Goal: Check status: Check status

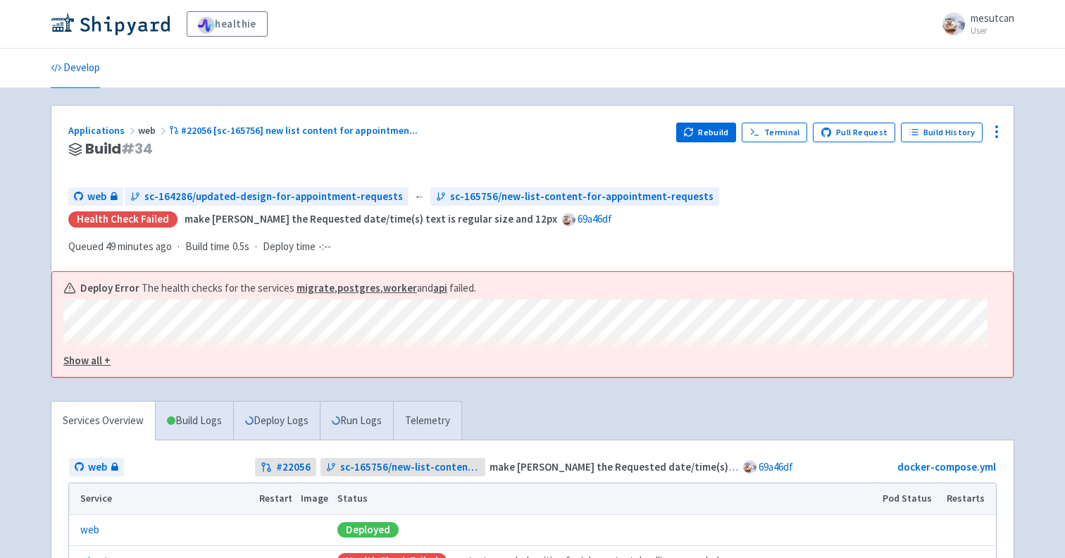
scroll to position [176, 0]
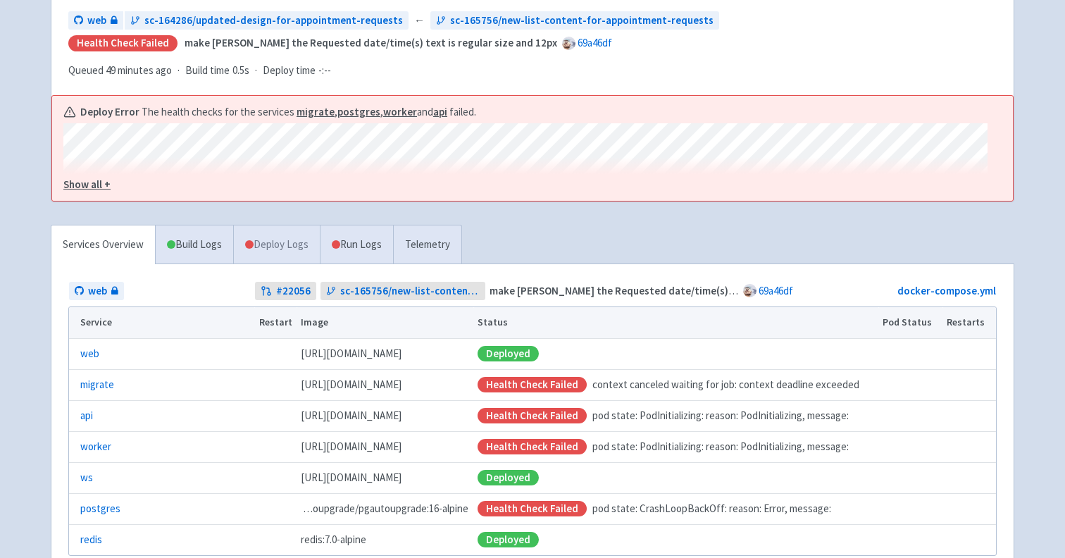
click at [268, 227] on link "Deploy Logs" at bounding box center [276, 244] width 87 height 39
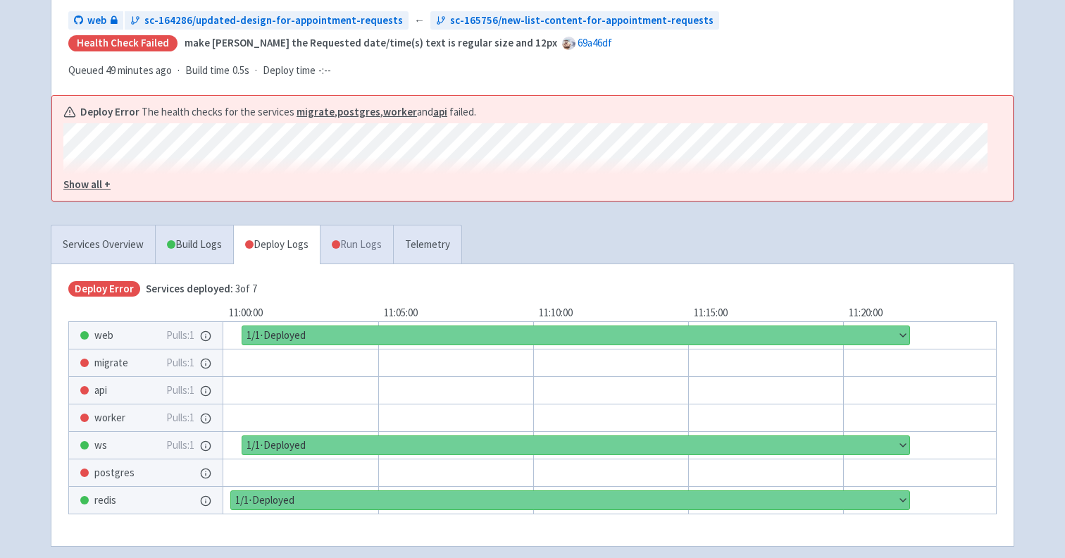
click at [368, 231] on link "Run Logs" at bounding box center [356, 244] width 73 height 39
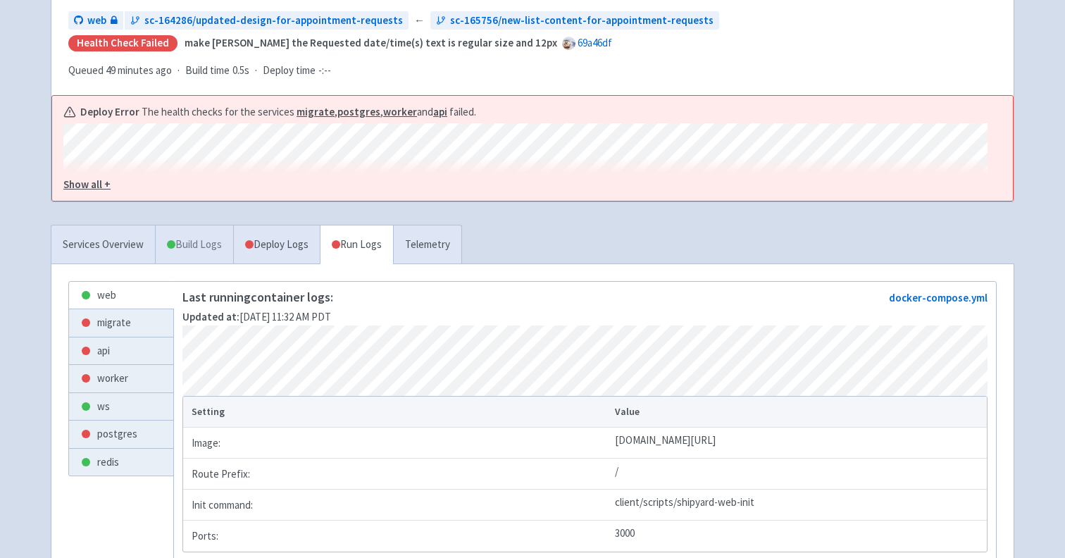
click at [213, 225] on link "Build Logs" at bounding box center [194, 244] width 77 height 39
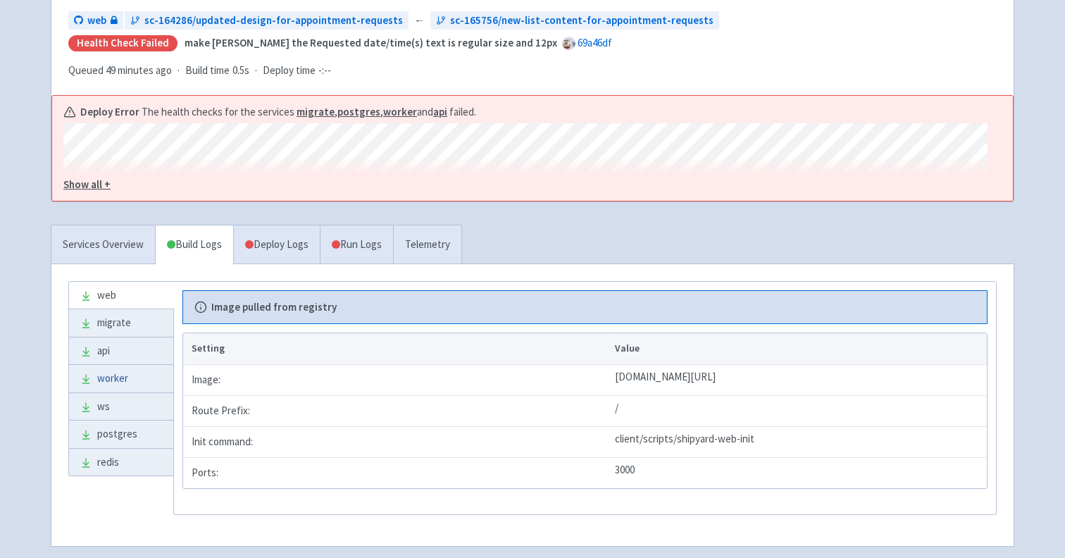
click at [95, 365] on link "worker" at bounding box center [121, 378] width 104 height 27
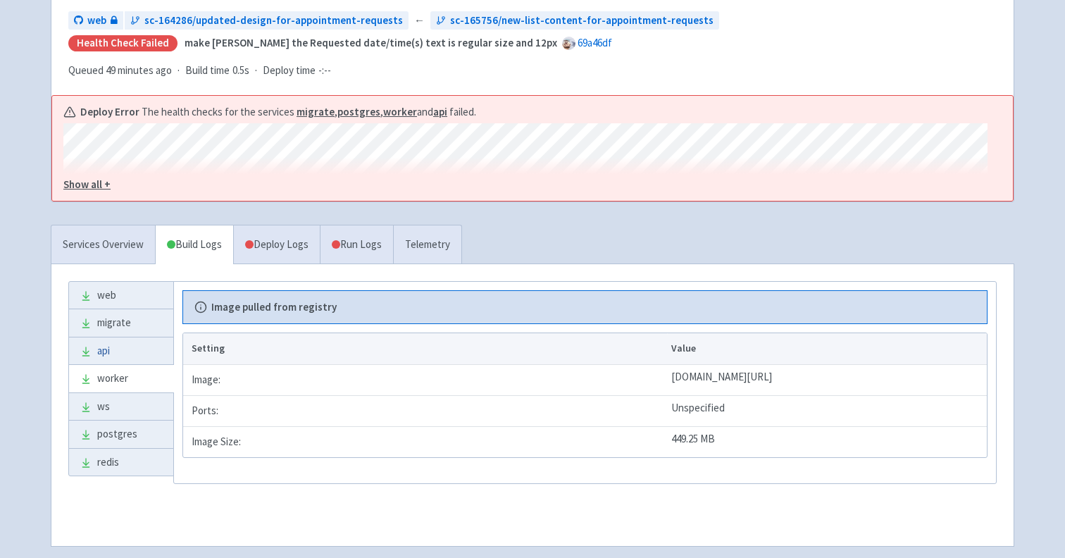
click at [130, 337] on link "api" at bounding box center [121, 350] width 104 height 27
click at [127, 225] on link "Services Overview" at bounding box center [103, 244] width 104 height 39
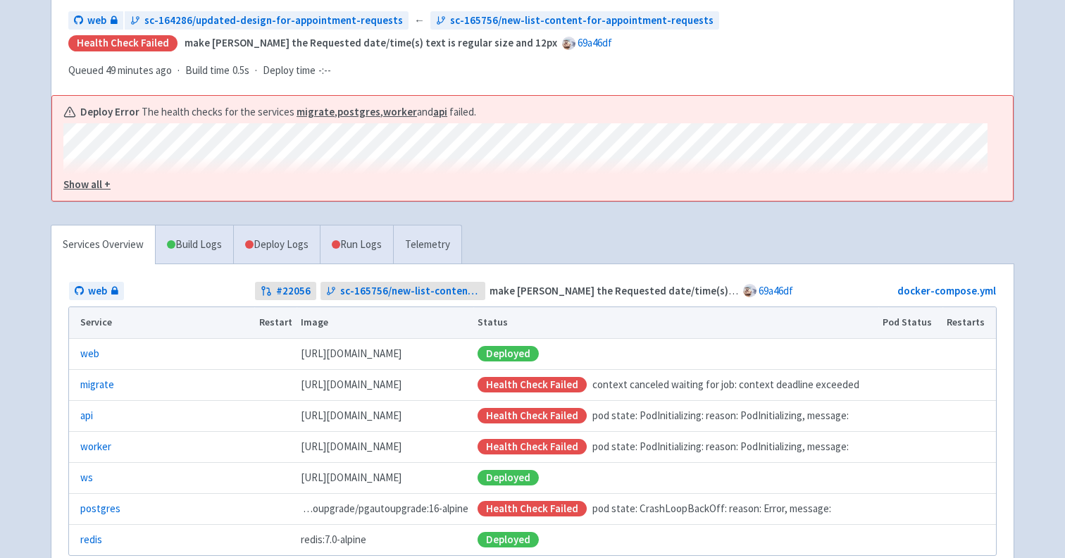
scroll to position [208, 0]
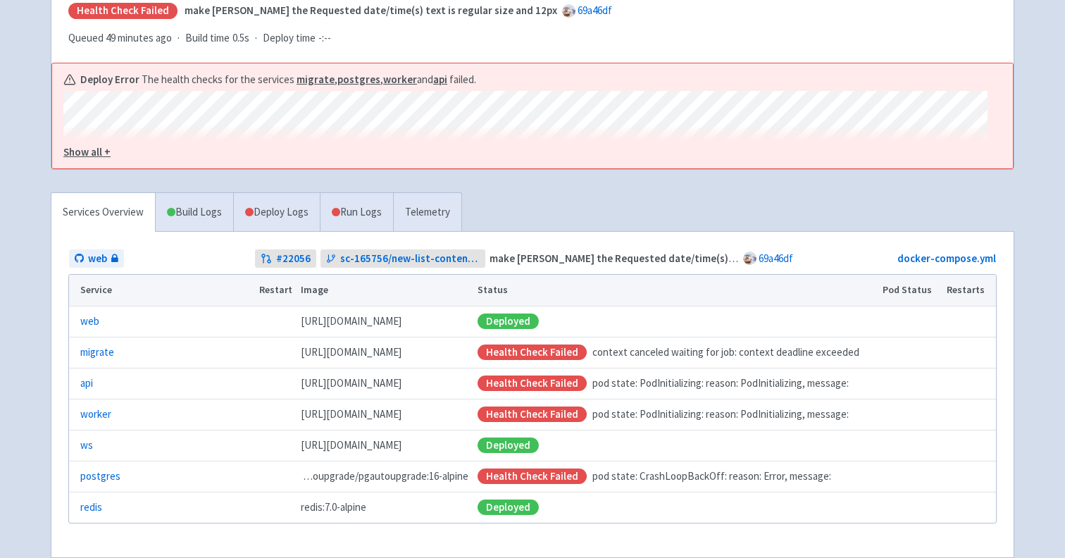
click at [571, 344] on div "Health check failed" at bounding box center [531, 351] width 109 height 15
click at [401, 344] on span "ghcr.io/healthie/web-backend-depot:69a46dff37554ee1b3e79a9b6538c01c35031d93" at bounding box center [351, 352] width 101 height 16
click at [563, 344] on div "Health check failed" at bounding box center [531, 351] width 109 height 15
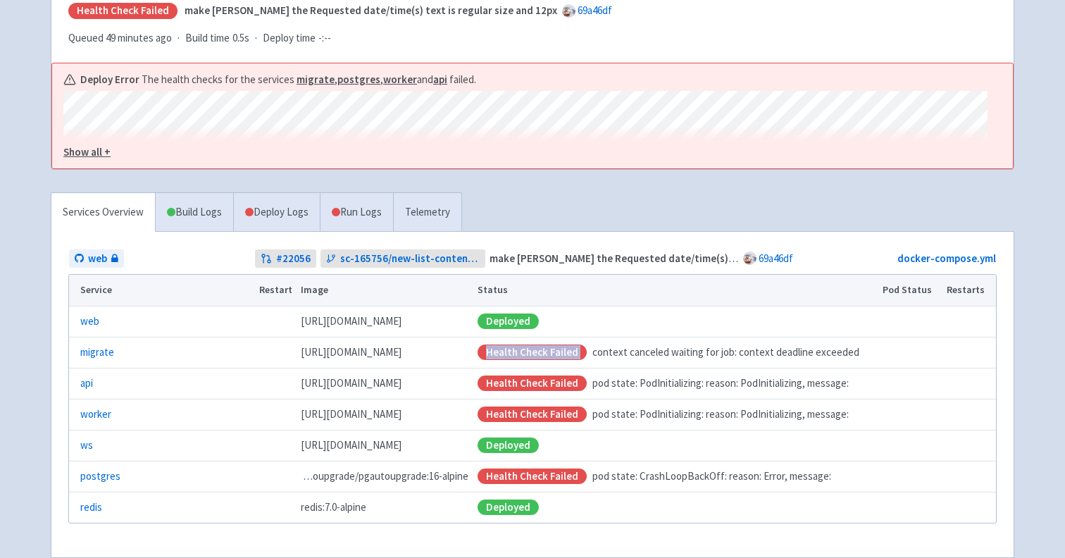
click at [563, 344] on div "Health check failed" at bounding box center [531, 351] width 109 height 15
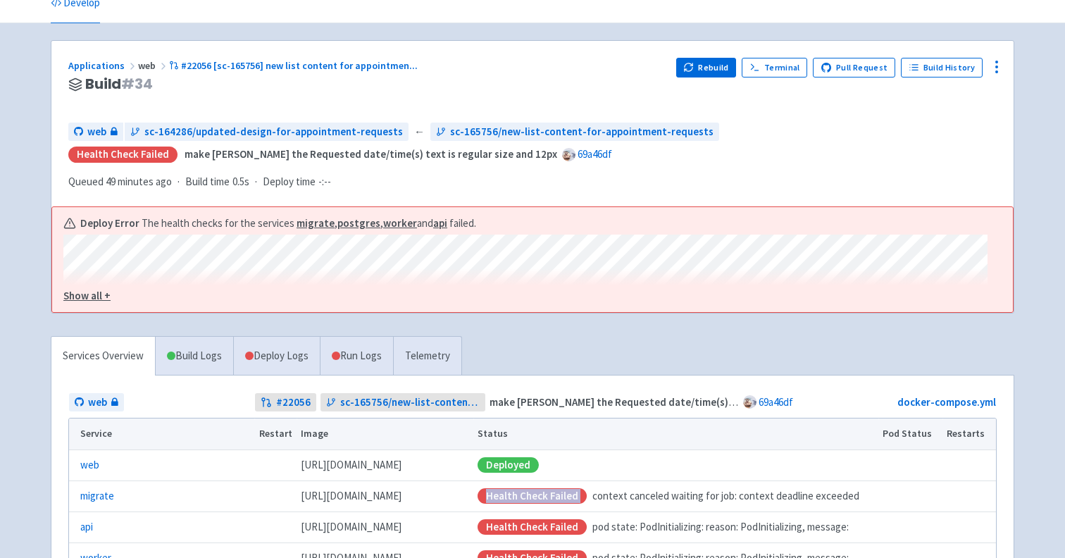
scroll to position [0, 0]
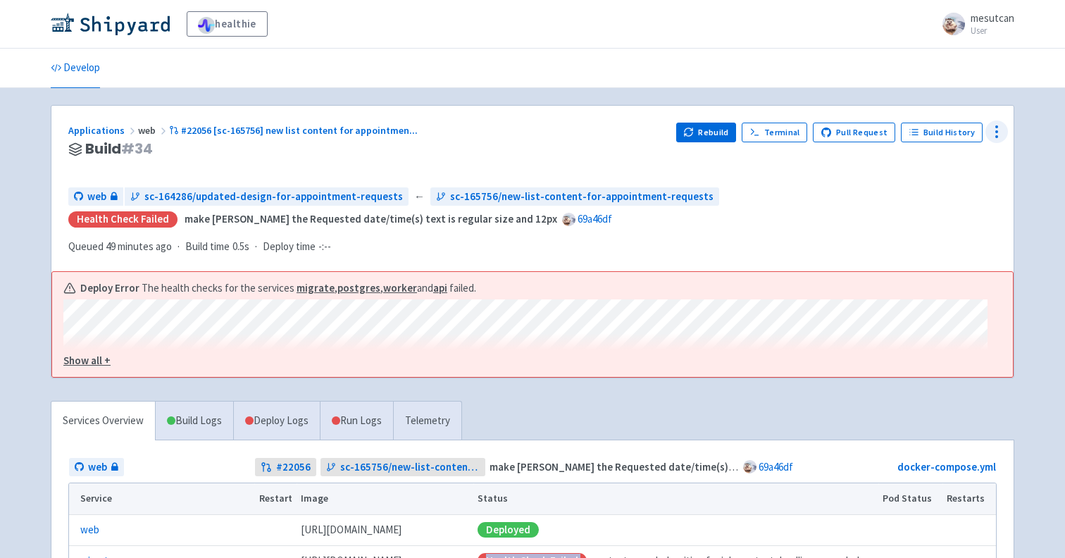
click at [999, 138] on icon at bounding box center [996, 131] width 17 height 17
click at [958, 182] on span "Data Dashboard" at bounding box center [931, 189] width 71 height 20
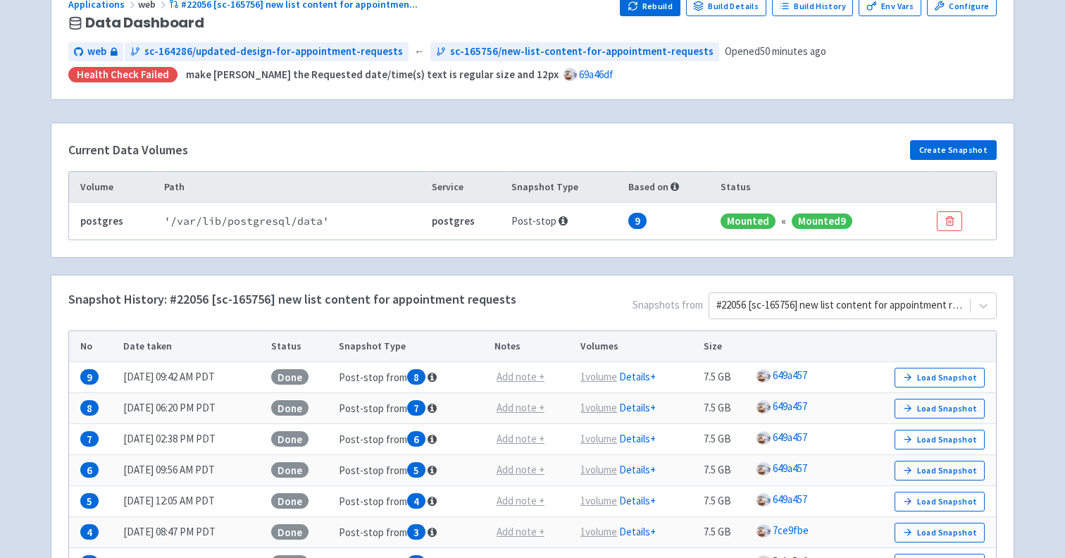
scroll to position [130, 0]
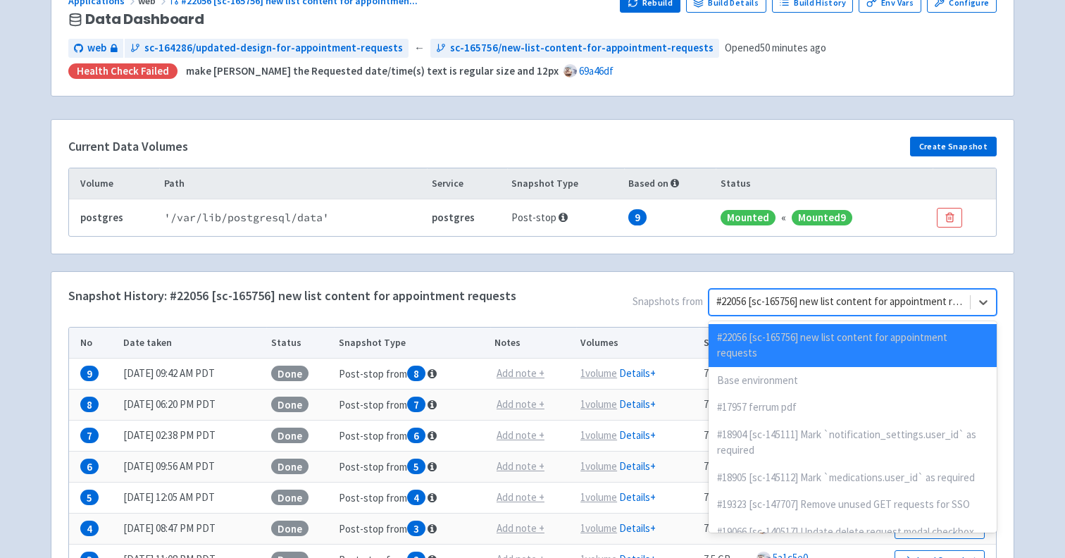
click at [811, 290] on div "#22056 [sc-165756] new list content for appointment requests" at bounding box center [839, 301] width 261 height 25
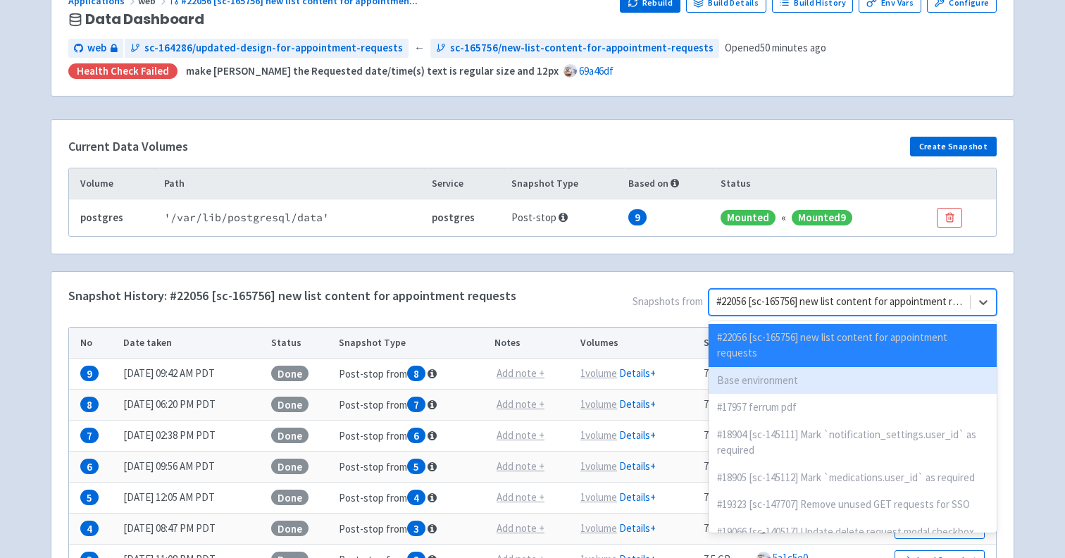
click at [787, 367] on div "Base environment" at bounding box center [852, 380] width 288 height 27
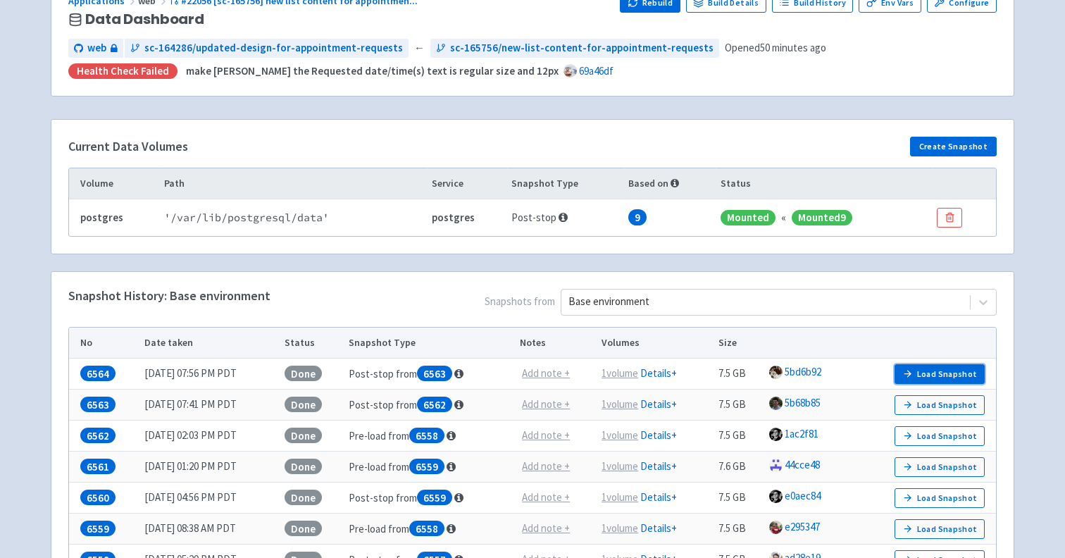
click at [939, 376] on button "Load Snapshot" at bounding box center [939, 374] width 90 height 20
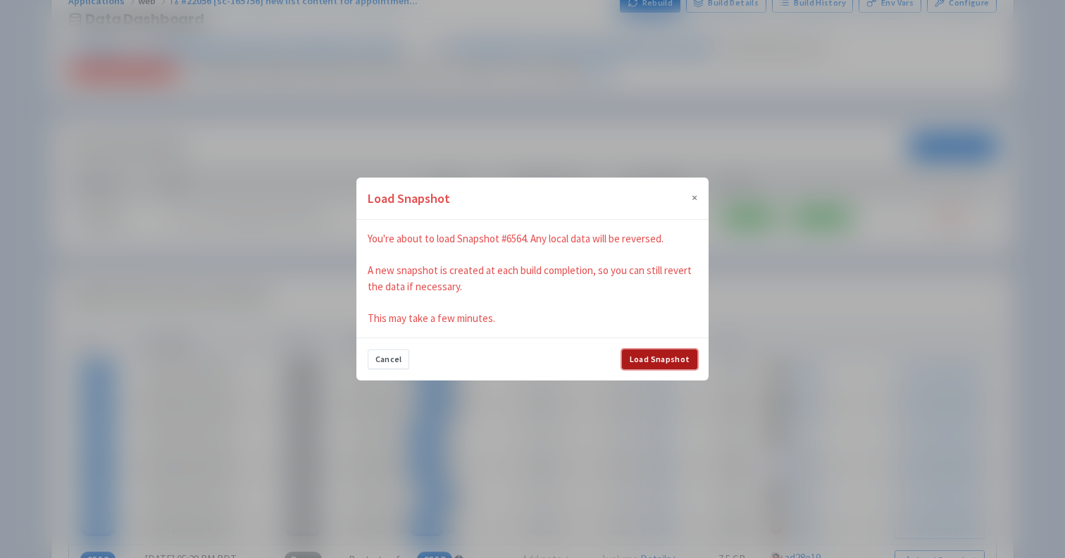
click at [684, 354] on button "Load Snapshot" at bounding box center [659, 359] width 75 height 20
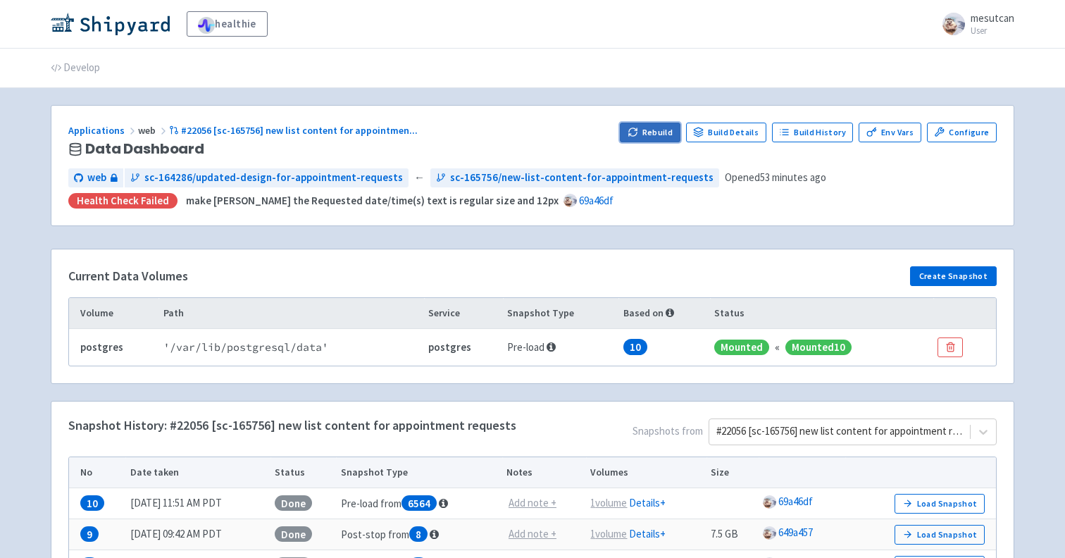
click at [652, 127] on button "Rebuild" at bounding box center [650, 133] width 61 height 20
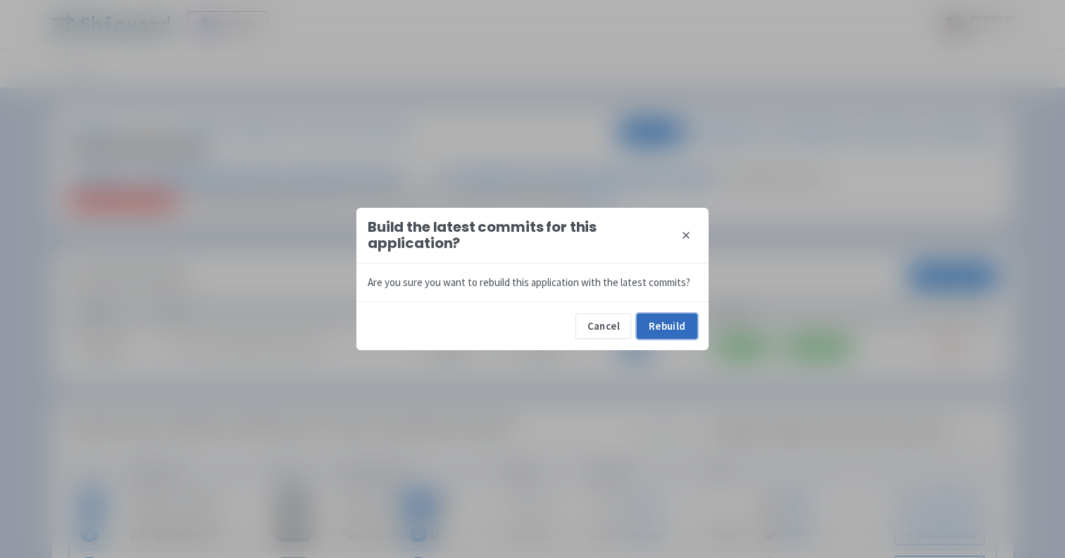
click at [668, 320] on button "Rebuild" at bounding box center [667, 325] width 61 height 25
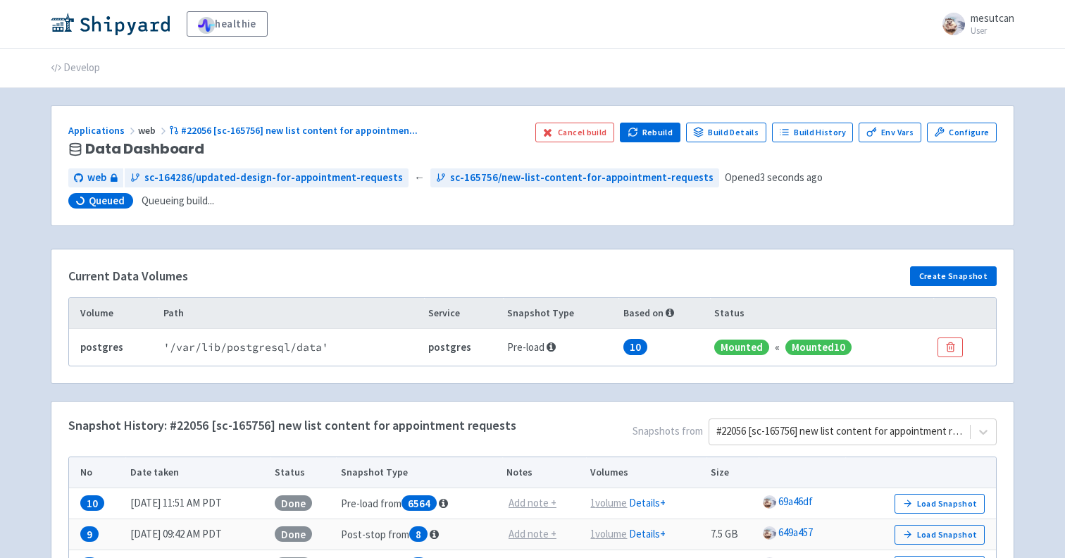
drag, startPoint x: 0, startPoint y: 0, endPoint x: 461, endPoint y: 215, distance: 508.5
click at [667, 320] on th "Based on" at bounding box center [663, 313] width 91 height 31
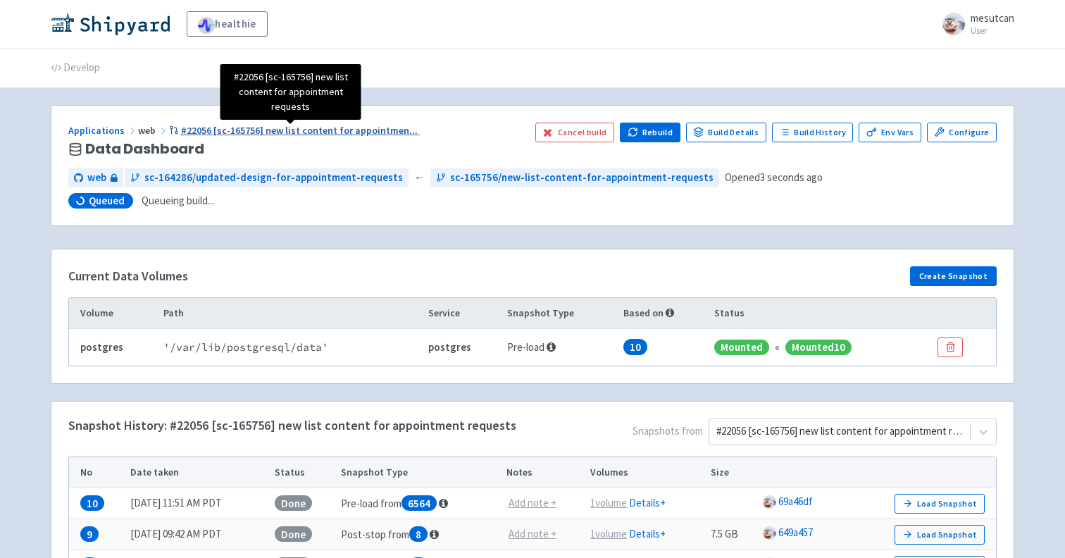
click at [351, 132] on span "#22056 [sc-165756] new list content for appointmen ..." at bounding box center [299, 130] width 237 height 13
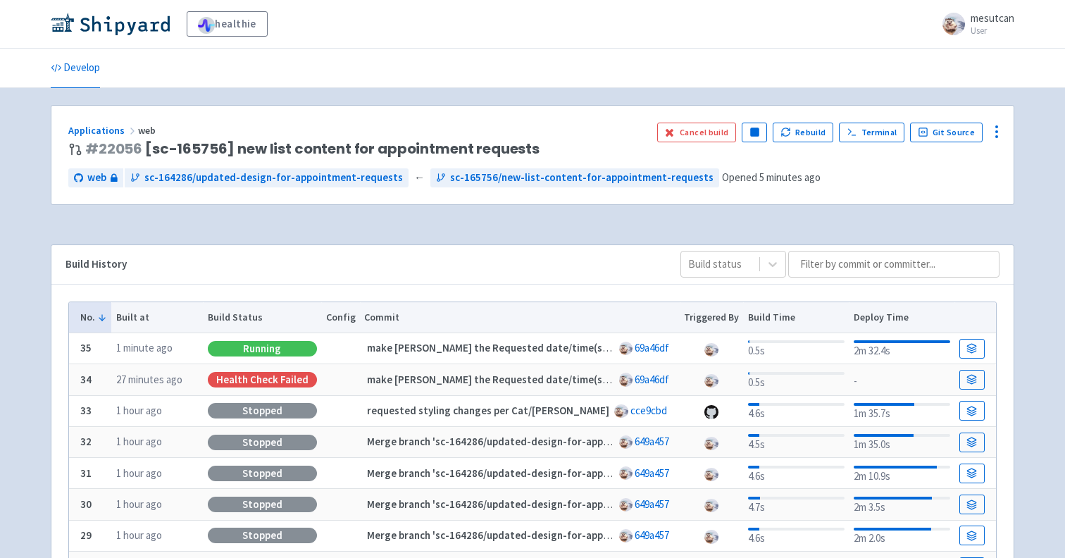
click at [261, 355] on div "Running" at bounding box center [262, 348] width 109 height 15
